Goal: Find specific page/section: Locate a particular part of the current website

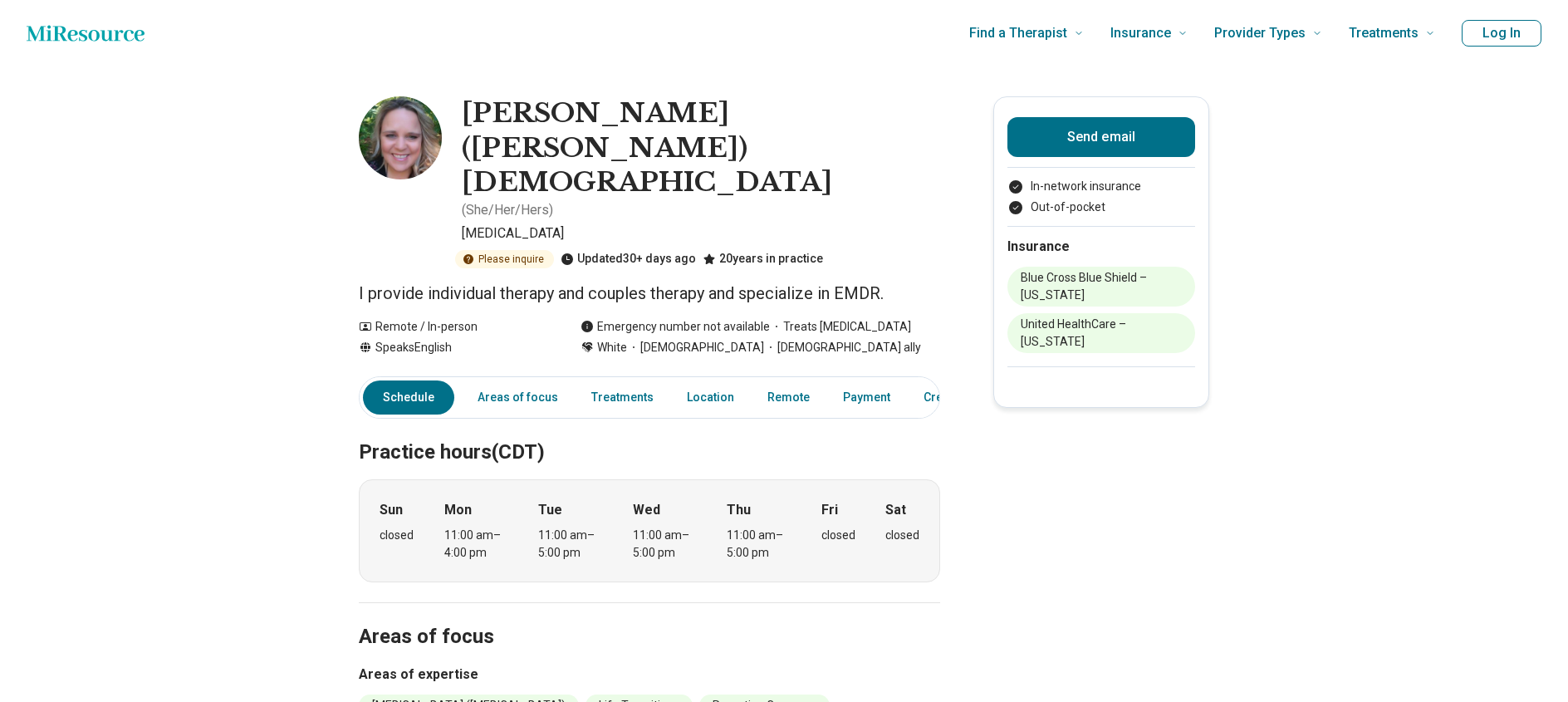
click at [708, 224] on p "[MEDICAL_DATA]" at bounding box center [701, 233] width 478 height 20
click at [851, 250] on div "Please inquire Updated 30+ days ago 20 years in practice" at bounding box center [701, 259] width 478 height 18
click at [904, 339] on div "White [DEMOGRAPHIC_DATA] [DEMOGRAPHIC_DATA] ally" at bounding box center [759, 348] width 359 height 17
click at [612, 381] on link "Treatments" at bounding box center [622, 397] width 82 height 34
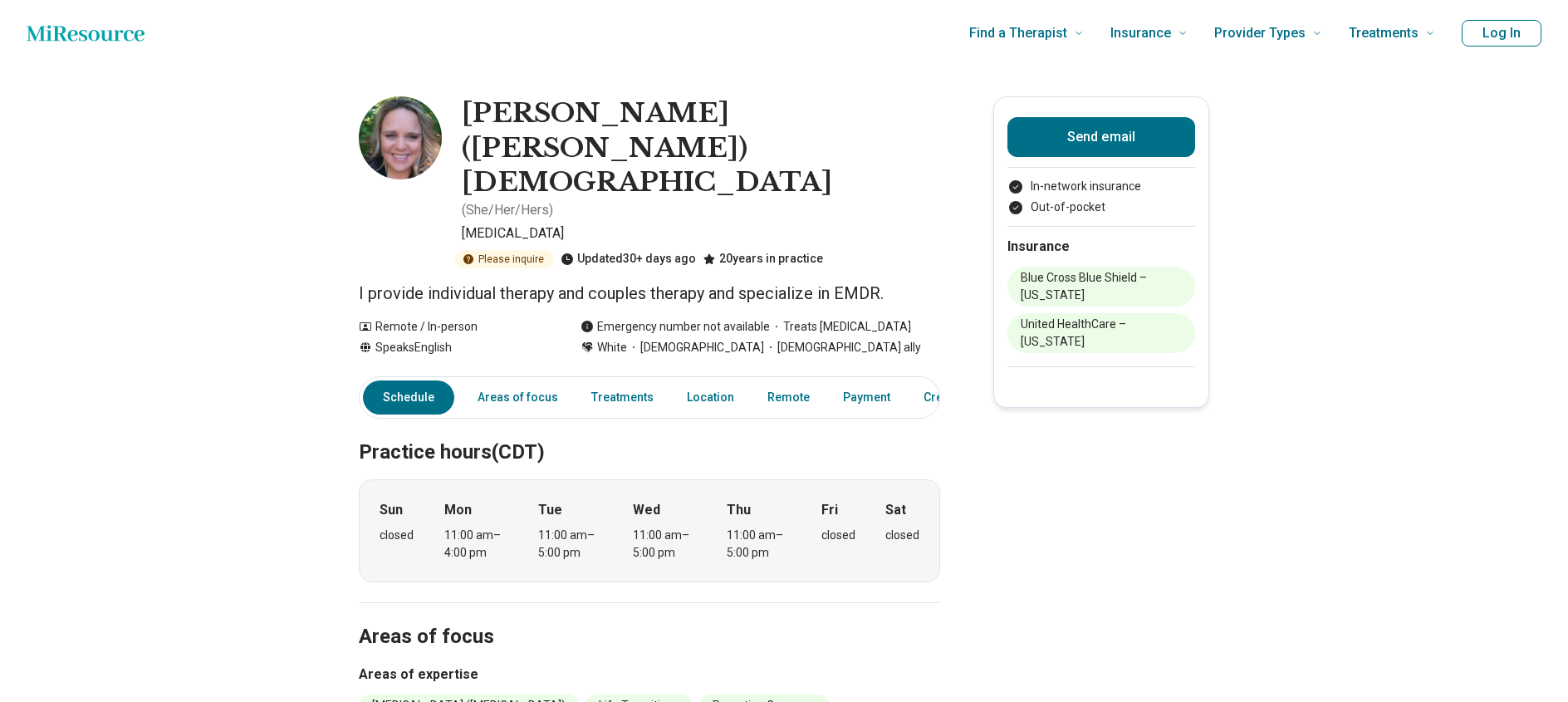
click at [864, 381] on link "Payment" at bounding box center [866, 397] width 67 height 34
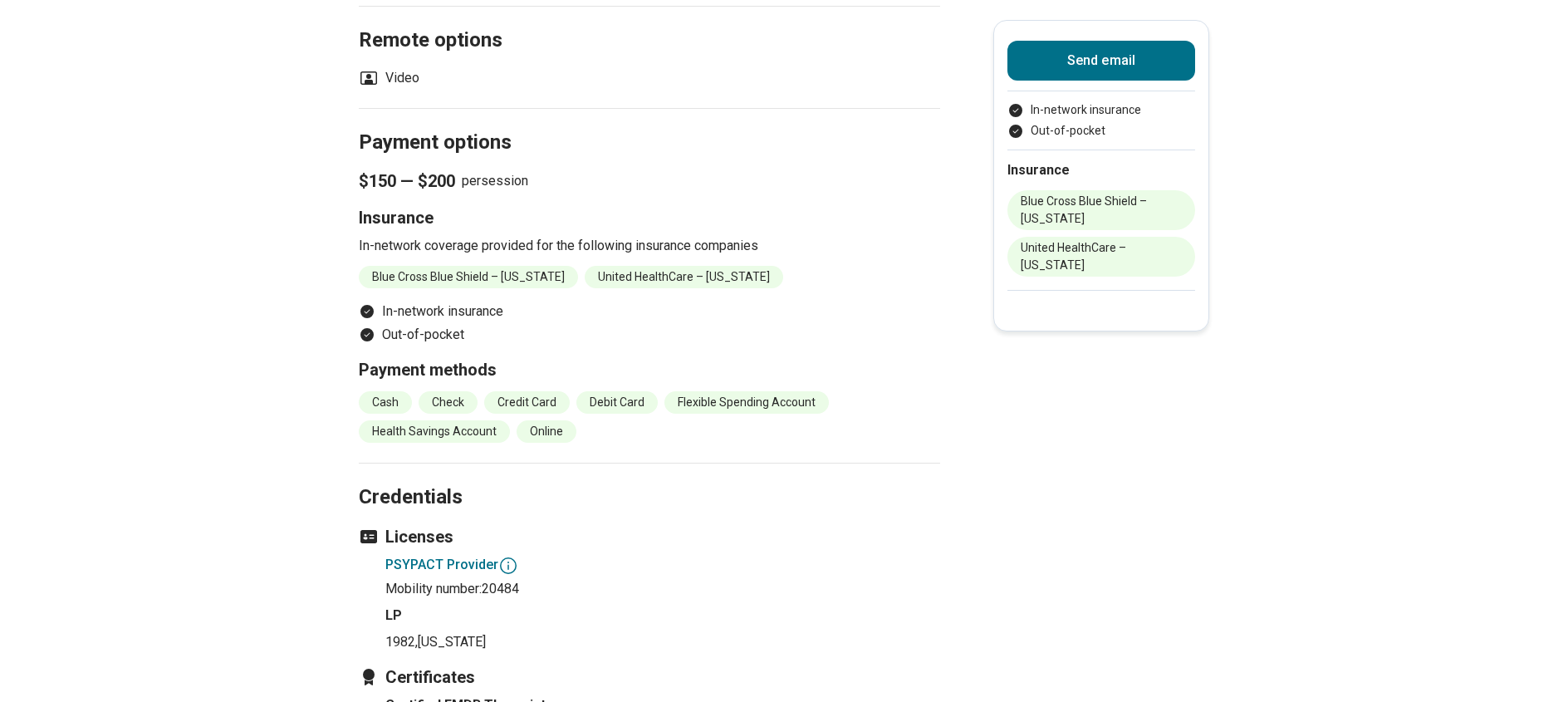
scroll to position [1341, 0]
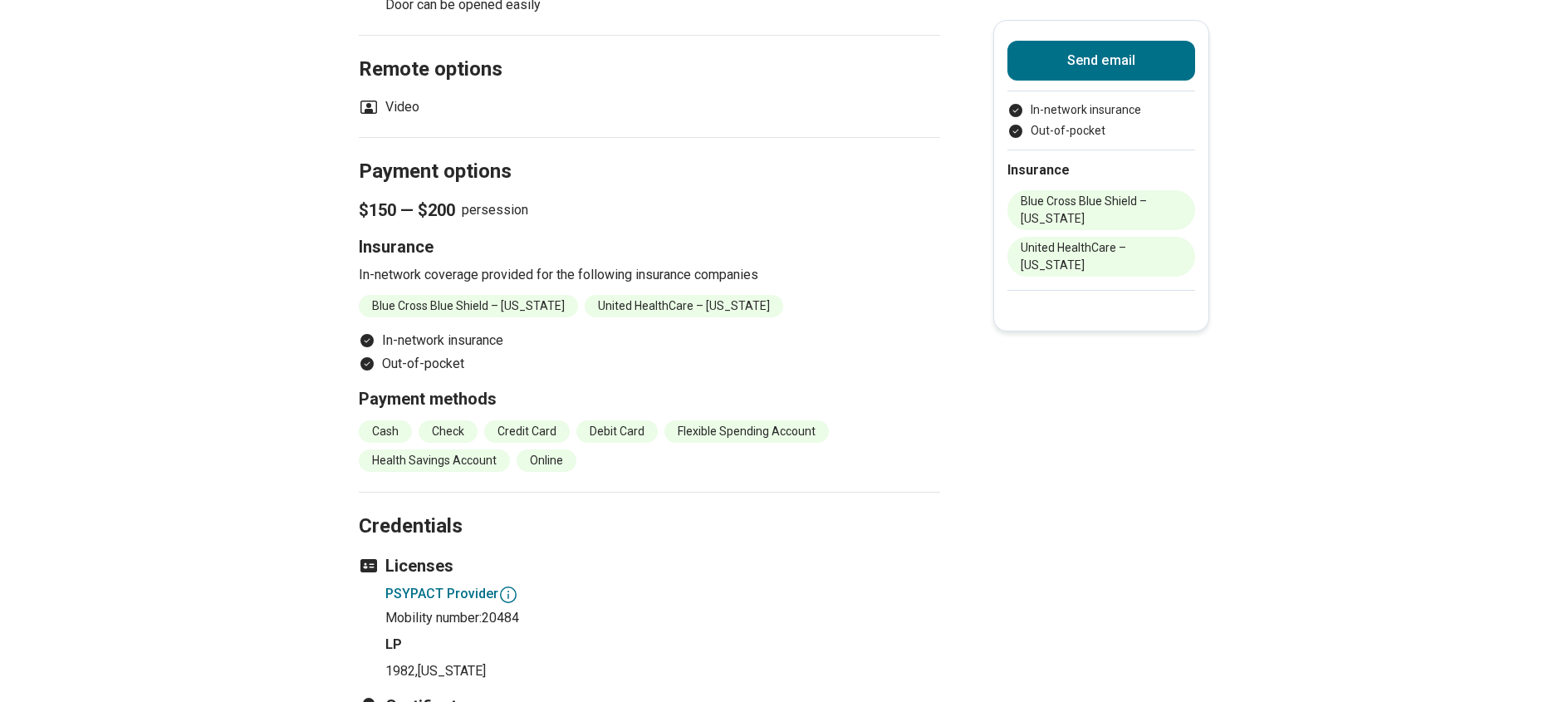
click at [915, 554] on div "Licenses PSYPACT Provider Mobility number: 20484 LP 1982 , [US_STATE]" at bounding box center [649, 617] width 581 height 127
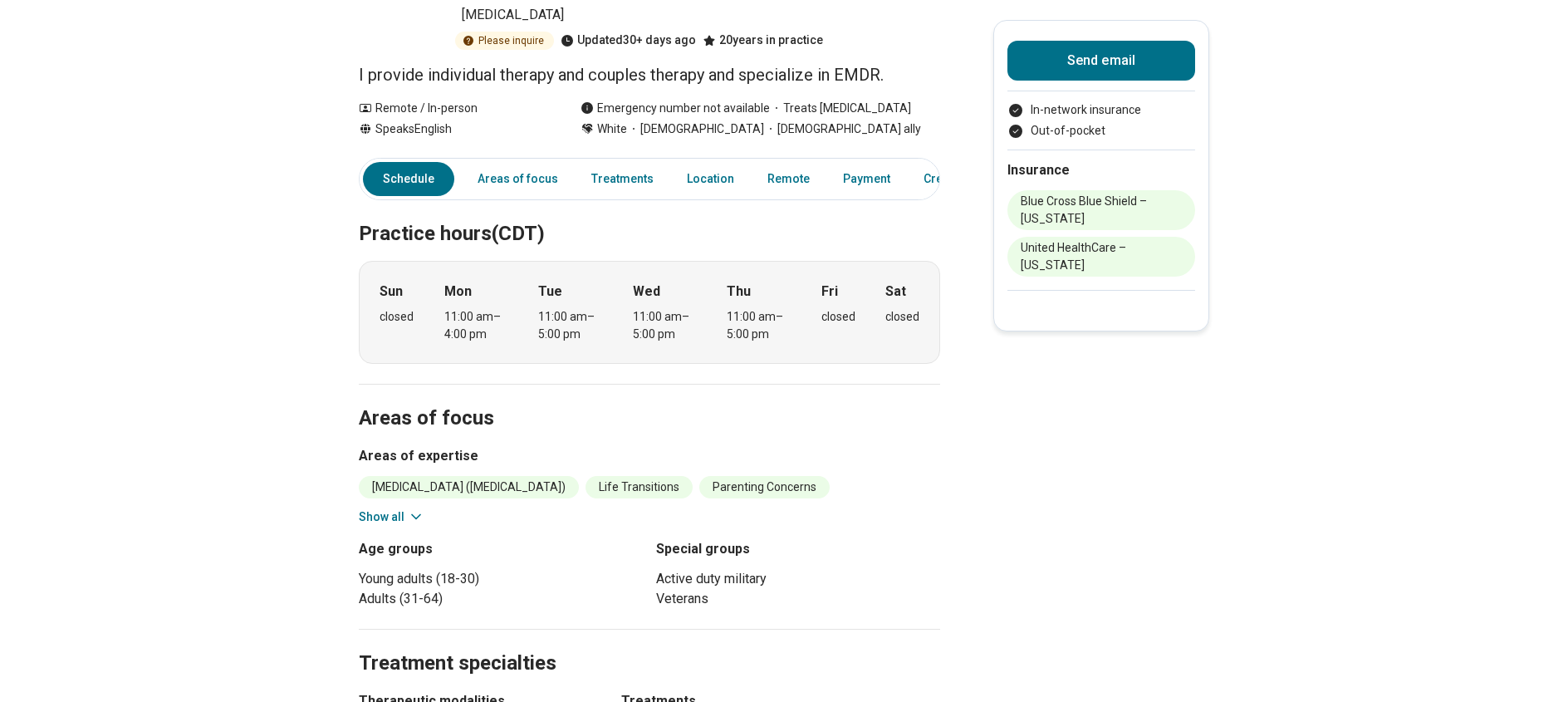
scroll to position [13, 0]
